Goal: Task Accomplishment & Management: Complete application form

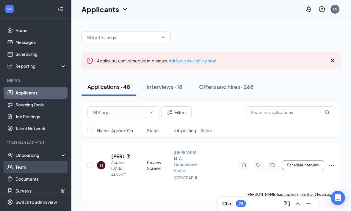
click at [22, 168] on link "Team" at bounding box center [40, 167] width 51 height 12
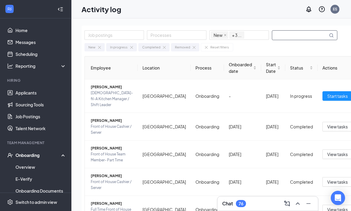
click at [294, 35] on input "text" at bounding box center [300, 35] width 56 height 9
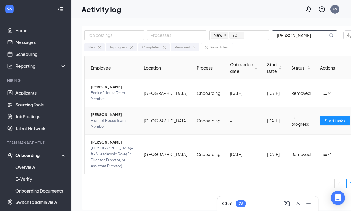
type input "Miller"
click at [114, 122] on span "Front of House Team Member" at bounding box center [112, 124] width 43 height 12
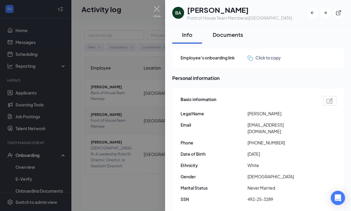
click at [226, 33] on div "Documents" at bounding box center [227, 34] width 30 height 7
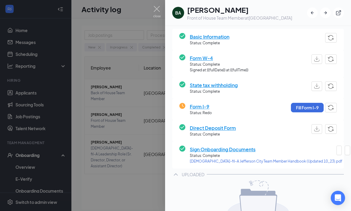
scroll to position [49, 0]
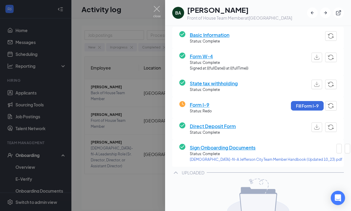
click at [202, 101] on span "Form I-9" at bounding box center [201, 104] width 22 height 7
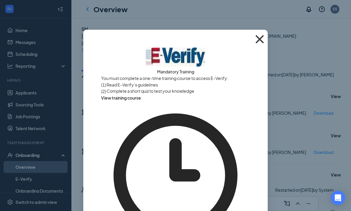
click at [259, 35] on span "Close" at bounding box center [259, 39] width 16 height 16
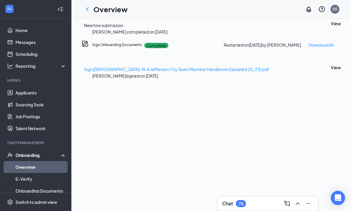
scroll to position [252, 0]
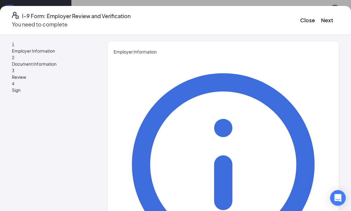
click at [338, 194] on div "Open Intercom Messenger" at bounding box center [338, 198] width 16 height 16
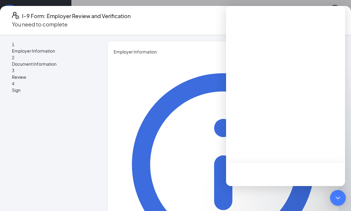
scroll to position [0, 0]
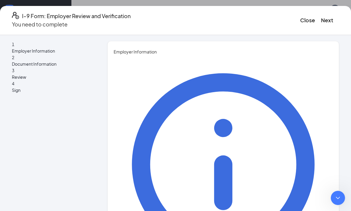
type textarea "Never mind’"
type textarea "i found it I think"
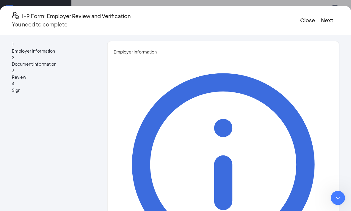
scroll to position [102, 0]
type textarea "I had a manger reporting me that it was not there"
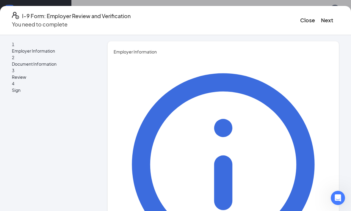
type input "Elizabeth"
type input "Stevens"
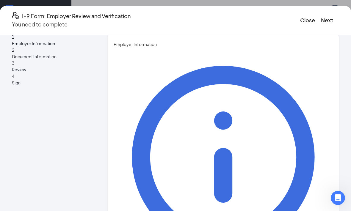
scroll to position [7, 0]
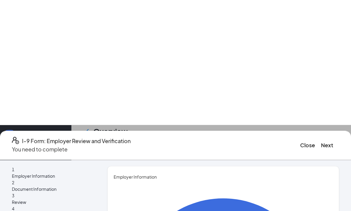
scroll to position [125, 0]
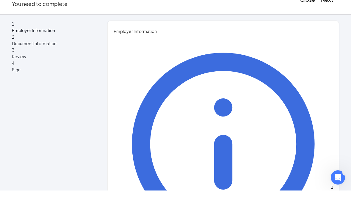
type input "VP DBS Restaurant Holdiings"
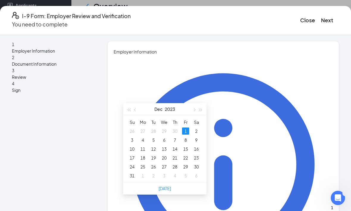
scroll to position [231, 0]
click at [188, 103] on div "Dec 2023" at bounding box center [165, 109] width 52 height 12
click at [192, 103] on button "button" at bounding box center [193, 109] width 7 height 12
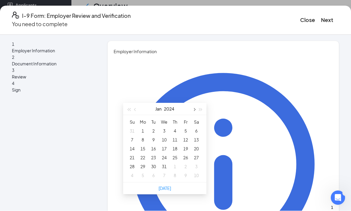
click at [195, 108] on span "button" at bounding box center [193, 109] width 3 height 3
click at [191, 103] on button "button" at bounding box center [193, 109] width 7 height 12
click at [193, 108] on span "button" at bounding box center [193, 109] width 3 height 3
click at [194, 108] on span "button" at bounding box center [193, 109] width 3 height 3
click at [193, 108] on span "button" at bounding box center [193, 109] width 3 height 3
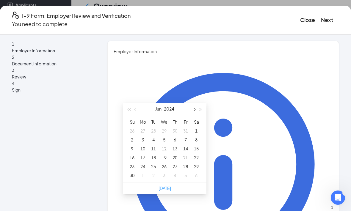
click at [194, 108] on span "button" at bounding box center [193, 109] width 3 height 3
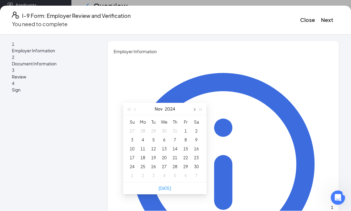
click at [194, 108] on span "button" at bounding box center [193, 109] width 3 height 3
click at [195, 103] on button "button" at bounding box center [193, 109] width 7 height 12
click at [197, 103] on button "button" at bounding box center [200, 109] width 7 height 12
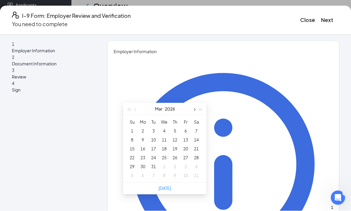
click at [193, 103] on button "button" at bounding box center [193, 109] width 7 height 12
click at [137, 103] on button "button" at bounding box center [135, 109] width 7 height 12
click at [138, 103] on button "button" at bounding box center [135, 109] width 7 height 12
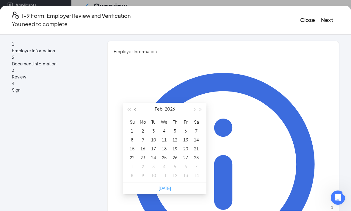
click at [138, 103] on button "button" at bounding box center [135, 109] width 7 height 12
click at [137, 103] on button "button" at bounding box center [135, 109] width 7 height 12
click at [138, 103] on button "button" at bounding box center [135, 109] width 7 height 12
click at [137, 103] on button "button" at bounding box center [135, 109] width 7 height 12
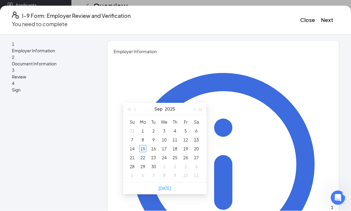
type input "09/13/2025"
click at [196, 136] on div "13" at bounding box center [196, 139] width 7 height 7
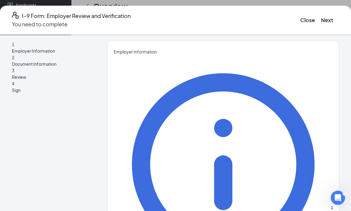
click at [82, 188] on icon "Dismiss notification" at bounding box center [80, 187] width 3 height 3
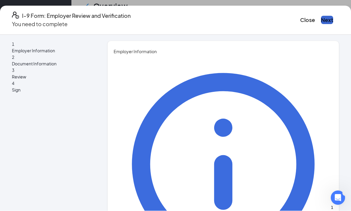
click at [321, 18] on button "Next" at bounding box center [327, 20] width 12 height 8
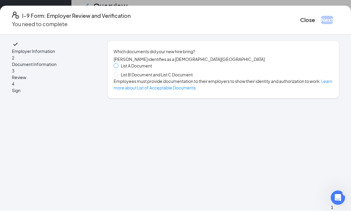
click at [118, 66] on input "List A Document" at bounding box center [116, 66] width 4 height 4
radio input "true"
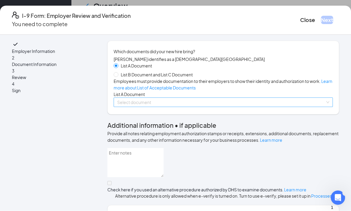
click at [276, 107] on input "search" at bounding box center [221, 102] width 208 height 9
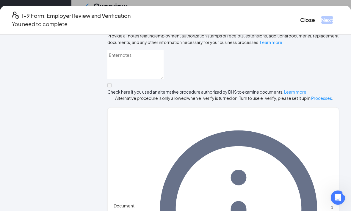
scroll to position [97, 0]
click at [300, 16] on button "Close" at bounding box center [307, 20] width 15 height 8
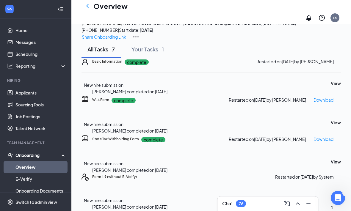
scroll to position [0, 0]
click at [157, 58] on button "Your Tasks · 1" at bounding box center [147, 49] width 44 height 18
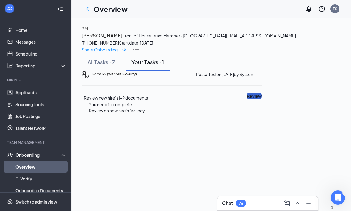
click at [261, 100] on button "Review" at bounding box center [254, 96] width 15 height 7
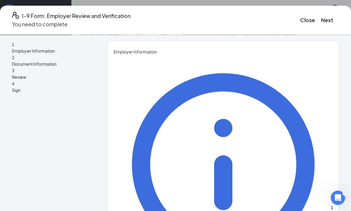
type input "Elizabeth"
type input "Stevens"
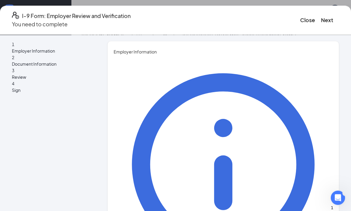
type input "VP DBS REtaurant Holdings"
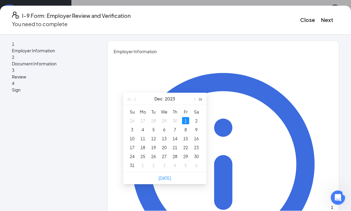
click at [203, 100] on button "button" at bounding box center [200, 99] width 7 height 12
click at [201, 97] on button "button" at bounding box center [200, 99] width 7 height 12
click at [131, 98] on button "button" at bounding box center [128, 99] width 7 height 12
click at [135, 97] on button "button" at bounding box center [135, 99] width 7 height 12
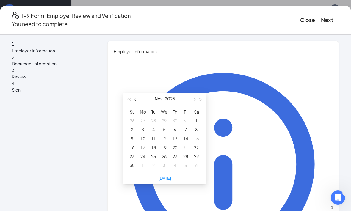
click at [135, 97] on button "button" at bounding box center [135, 99] width 7 height 12
click at [138, 99] on button "button" at bounding box center [135, 99] width 7 height 12
type input "09/13/2025"
click at [197, 130] on div "13" at bounding box center [196, 129] width 7 height 7
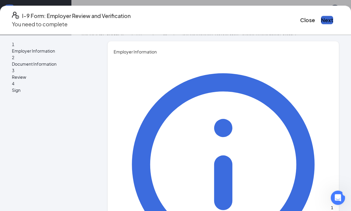
click at [321, 16] on button "Next" at bounding box center [327, 20] width 12 height 8
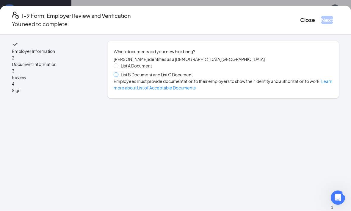
click at [118, 77] on input "List B Document and List C Document" at bounding box center [116, 74] width 4 height 4
radio input "true"
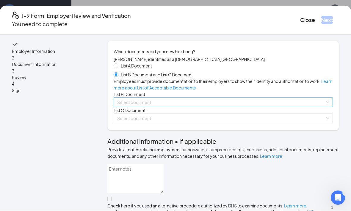
click at [196, 107] on input "search" at bounding box center [221, 102] width 208 height 9
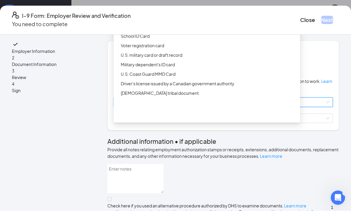
click at [220, 21] on div "Driver’s License issued by U.S State or outlying US possession" at bounding box center [209, 17] width 176 height 7
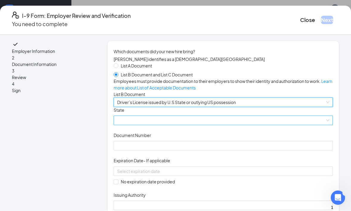
click at [226, 125] on span at bounding box center [223, 120] width 212 height 9
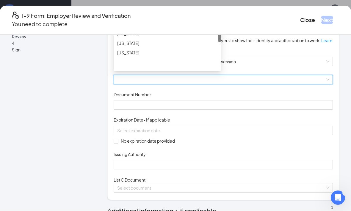
click at [145, 20] on div "Missouri" at bounding box center [167, 15] width 107 height 10
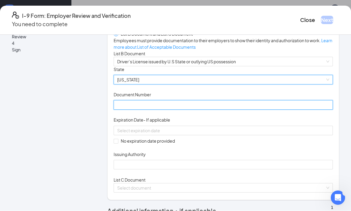
click at [194, 110] on input "Document Number" at bounding box center [223, 105] width 219 height 10
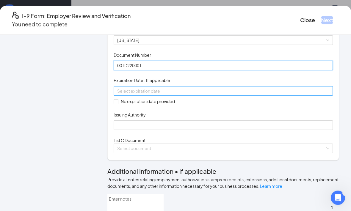
type input "001D220001"
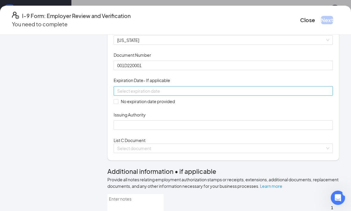
click at [217, 94] on input at bounding box center [222, 91] width 211 height 7
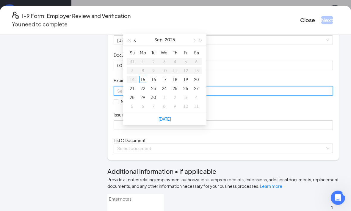
click at [137, 40] on button "button" at bounding box center [135, 40] width 7 height 12
click at [138, 36] on button "button" at bounding box center [135, 40] width 7 height 12
click at [195, 39] on button "button" at bounding box center [193, 40] width 7 height 12
click at [191, 41] on button "button" at bounding box center [193, 40] width 7 height 12
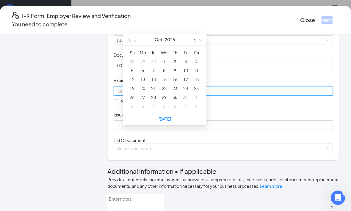
click at [193, 38] on button "button" at bounding box center [193, 40] width 7 height 12
click at [196, 42] on button "button" at bounding box center [193, 40] width 7 height 12
click at [194, 41] on span "button" at bounding box center [193, 40] width 3 height 3
click at [193, 41] on span "button" at bounding box center [193, 40] width 3 height 3
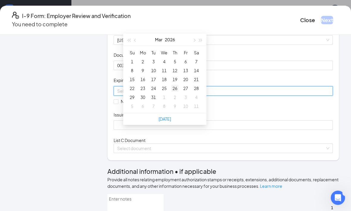
type input "03/26/2026"
click at [176, 87] on div "26" at bounding box center [174, 88] width 7 height 7
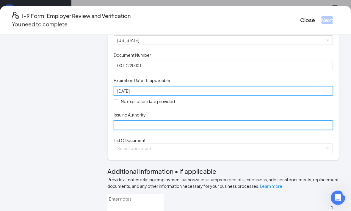
click at [199, 130] on input "Issuing Authority" at bounding box center [223, 126] width 219 height 10
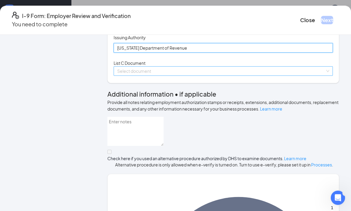
type input "Missouri Department of Revenue"
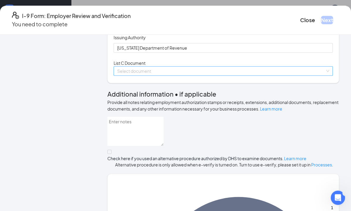
click at [293, 76] on input "search" at bounding box center [221, 71] width 208 height 9
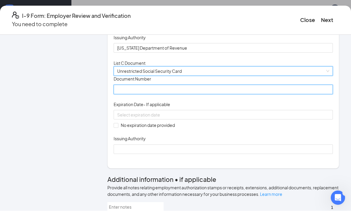
click at [185, 94] on input "Document Number" at bounding box center [223, 90] width 219 height 10
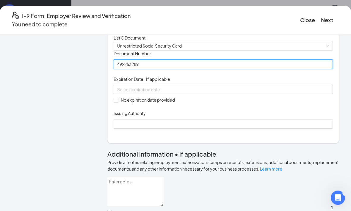
scroll to position [184, 0]
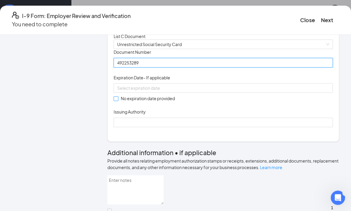
type input "492253289"
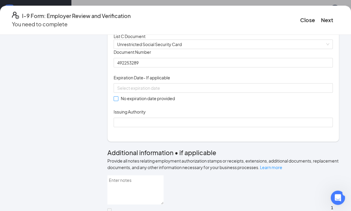
click at [118, 101] on input "No expiration date provided" at bounding box center [116, 99] width 4 height 4
checkbox input "true"
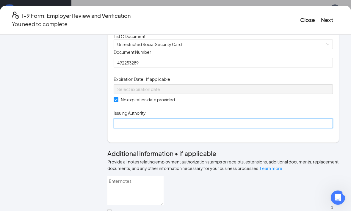
click at [197, 128] on input "Issuing Authority" at bounding box center [223, 124] width 219 height 10
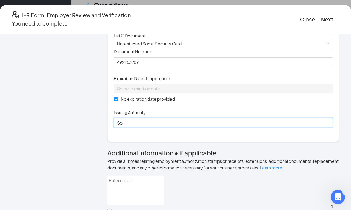
scroll to position [20, 0]
type input "Social Security Administration"
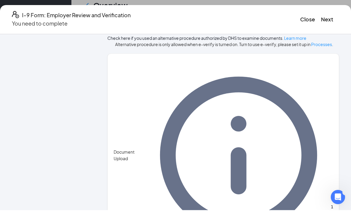
scroll to position [363, 0]
click at [321, 16] on button "Next" at bounding box center [327, 20] width 12 height 8
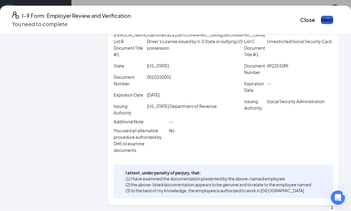
scroll to position [97, 0]
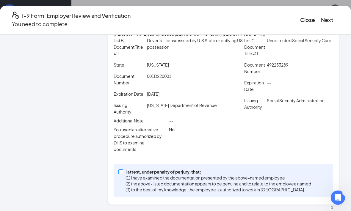
click at [122, 174] on input "I attest, under penalty of perjury, that: (1) I have examined the documentation…" at bounding box center [120, 172] width 4 height 4
checkbox input "true"
click at [321, 18] on button "Next" at bounding box center [327, 20] width 12 height 8
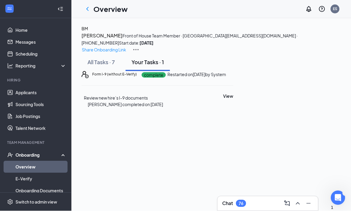
click at [46, 152] on div "Onboarding" at bounding box center [38, 155] width 46 height 6
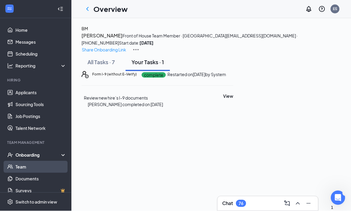
click at [30, 172] on link "Team" at bounding box center [40, 167] width 51 height 12
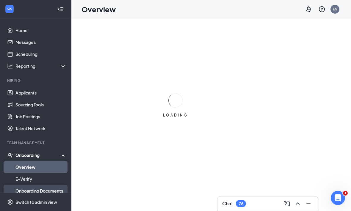
click at [53, 190] on link "Onboarding Documents" at bounding box center [40, 191] width 51 height 12
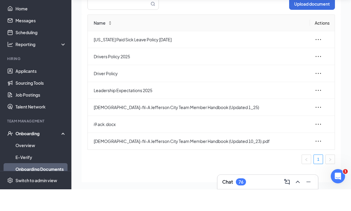
scroll to position [27, 0]
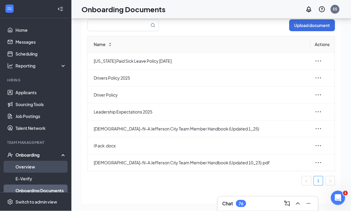
click at [35, 168] on link "Overview" at bounding box center [40, 167] width 51 height 12
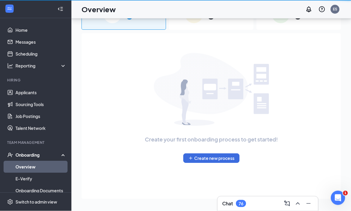
scroll to position [46, 0]
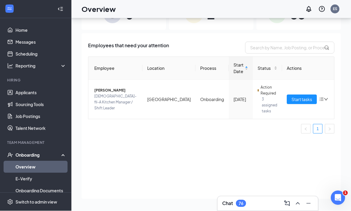
click at [53, 152] on div "Onboarding" at bounding box center [38, 155] width 46 height 6
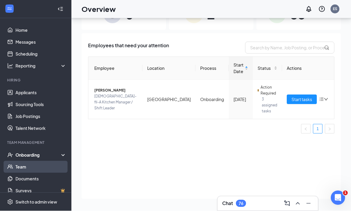
click at [29, 161] on link "Team" at bounding box center [40, 167] width 51 height 12
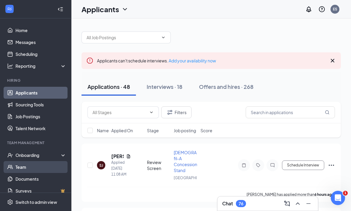
click at [26, 164] on link "Team" at bounding box center [40, 167] width 51 height 12
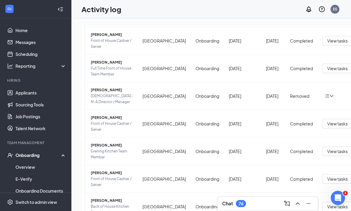
scroll to position [141, 0]
click at [312, 204] on button at bounding box center [308, 204] width 10 height 10
click at [327, 204] on span "View tasks" at bounding box center [337, 207] width 21 height 7
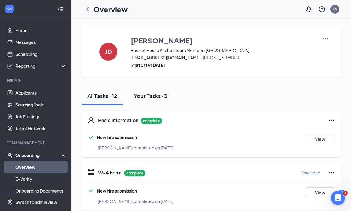
click at [164, 94] on div "Your Tasks · 3" at bounding box center [151, 95] width 34 height 7
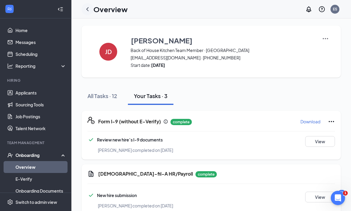
click at [90, 8] on icon "ChevronLeft" at bounding box center [87, 9] width 7 height 7
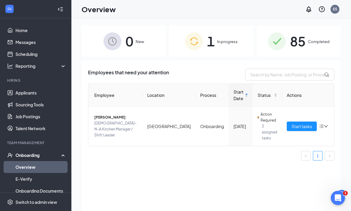
click at [227, 43] on span "In progress" at bounding box center [227, 42] width 21 height 6
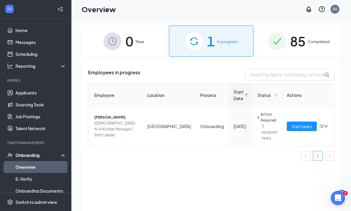
click at [324, 41] on span "Completed" at bounding box center [319, 42] width 22 height 6
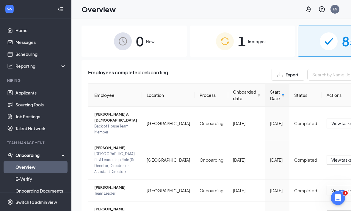
click at [270, 95] on div "Start Date" at bounding box center [277, 95] width 15 height 13
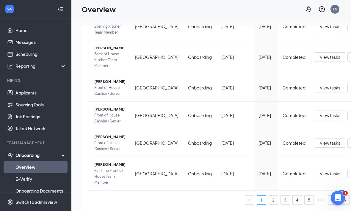
scroll to position [339, 0]
click at [319, 142] on span "View tasks" at bounding box center [329, 143] width 21 height 7
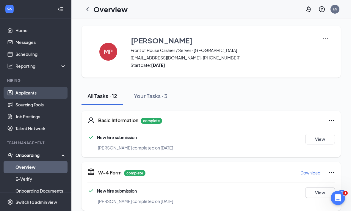
click at [30, 93] on link "Applicants" at bounding box center [40, 93] width 51 height 12
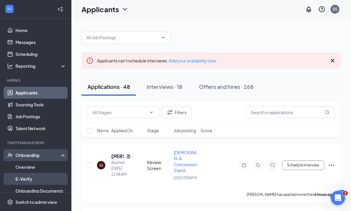
click at [32, 180] on link "E-Verify" at bounding box center [40, 179] width 51 height 12
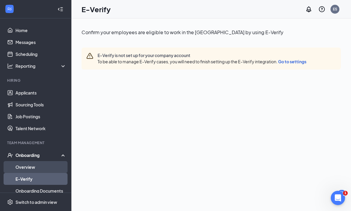
click at [34, 168] on link "Overview" at bounding box center [40, 167] width 51 height 12
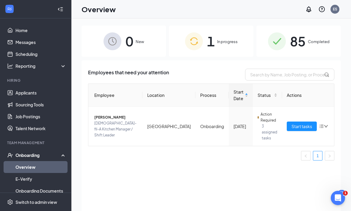
click at [38, 155] on div "Onboarding" at bounding box center [38, 155] width 46 height 6
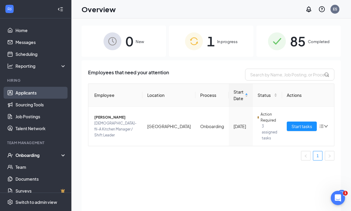
click at [38, 94] on link "Applicants" at bounding box center [40, 93] width 51 height 12
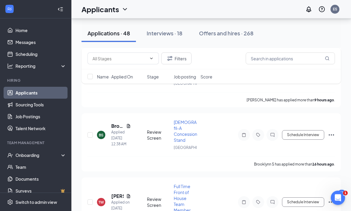
scroll to position [178, 0]
